Goal: Task Accomplishment & Management: Complete application form

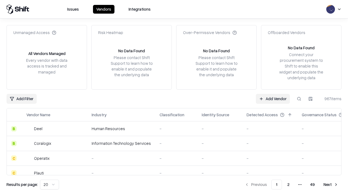
click at [273, 98] on link "Add Vendor" at bounding box center [273, 99] width 34 height 10
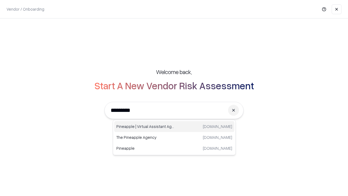
click at [174, 126] on div "Pineapple | Virtual Assistant Agency [DOMAIN_NAME]" at bounding box center [174, 126] width 120 height 11
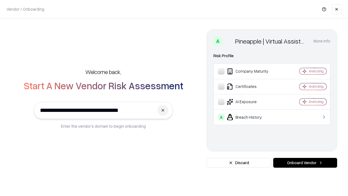
type input "**********"
click at [305, 163] on button "Onboard Vendor" at bounding box center [305, 163] width 64 height 10
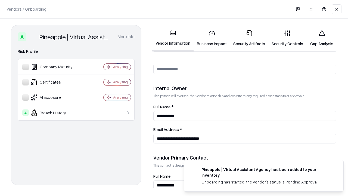
scroll to position [282, 0]
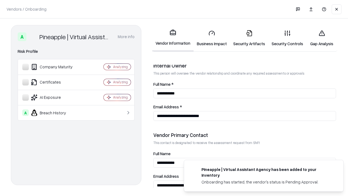
click at [212, 38] on link "Business Impact" at bounding box center [212, 38] width 36 height 25
click at [322, 38] on link "Gap Analysis" at bounding box center [322, 38] width 31 height 25
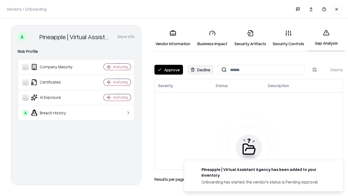
click at [169, 70] on button "Approve" at bounding box center [169, 70] width 29 height 10
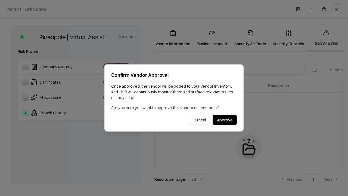
click at [225, 120] on button "Approve" at bounding box center [225, 120] width 24 height 10
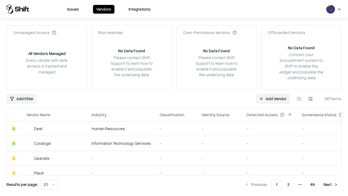
type input "**********"
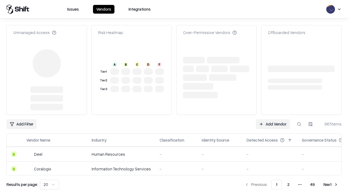
click at [273, 119] on link "Add Vendor" at bounding box center [273, 124] width 34 height 10
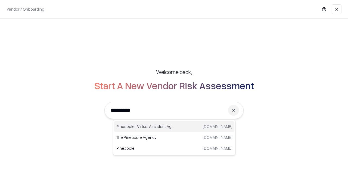
click at [174, 126] on div "Pineapple | Virtual Assistant Agency [DOMAIN_NAME]" at bounding box center [174, 126] width 120 height 11
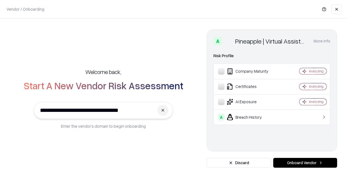
type input "**********"
click at [305, 163] on button "Onboard Vendor" at bounding box center [305, 163] width 64 height 10
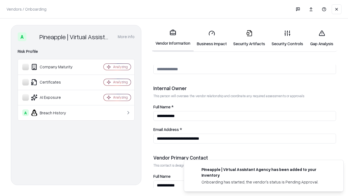
scroll to position [282, 0]
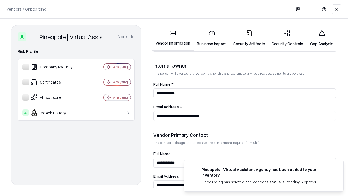
click at [322, 38] on link "Gap Analysis" at bounding box center [322, 38] width 31 height 25
